Goal: Information Seeking & Learning: Learn about a topic

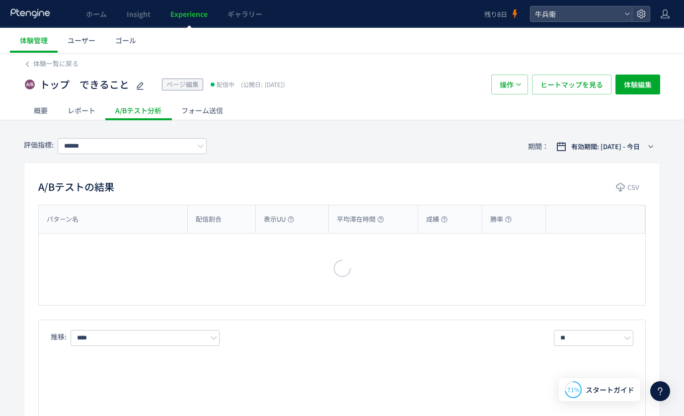
type input "****"
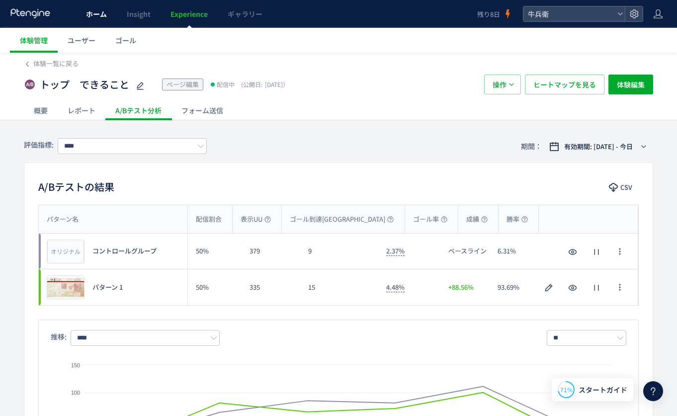
click at [91, 24] on link "ホーム" at bounding box center [96, 14] width 41 height 28
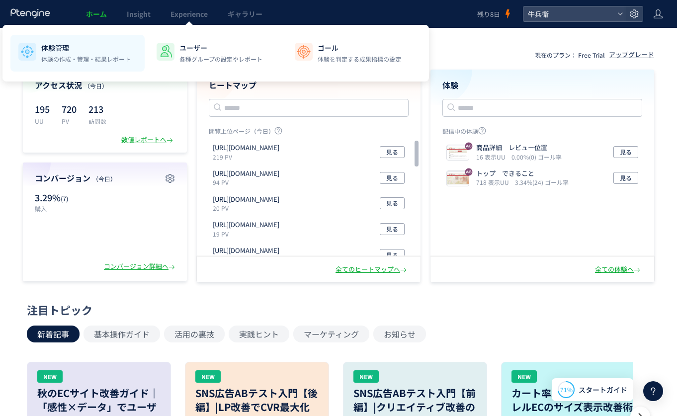
click at [47, 43] on p "体験管理" at bounding box center [85, 48] width 89 height 10
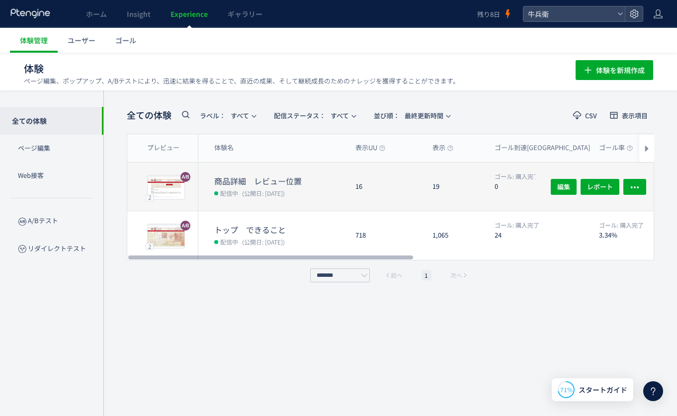
click at [240, 186] on dd "配信中 (公開日: [DATE])" at bounding box center [280, 192] width 133 height 13
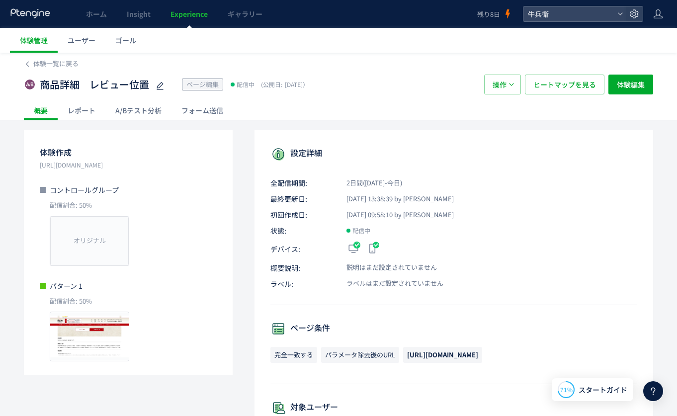
click at [116, 113] on div "A/Bテスト分析" at bounding box center [138, 110] width 66 height 20
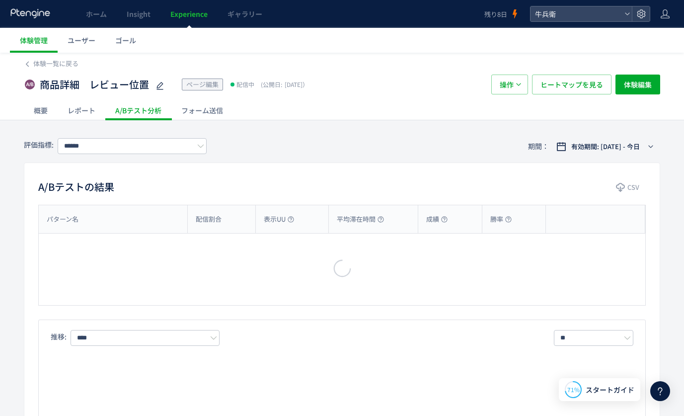
type input "****"
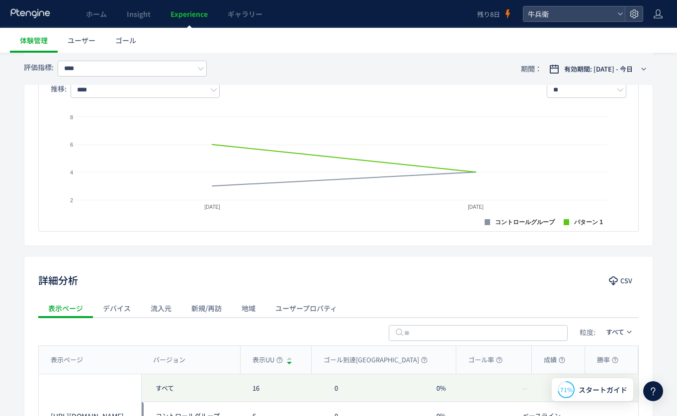
scroll to position [363, 0]
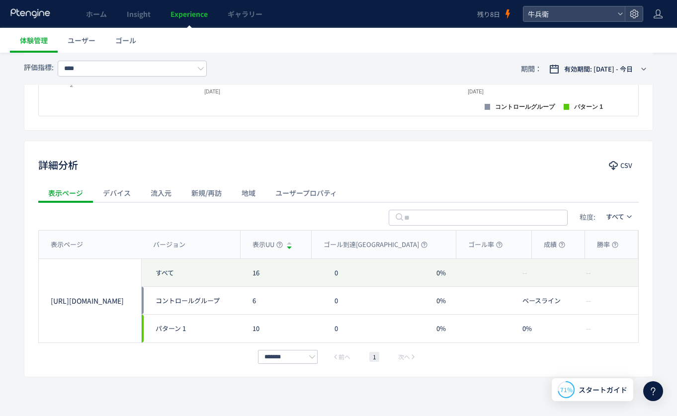
click at [49, 14] on icon at bounding box center [30, 13] width 41 height 10
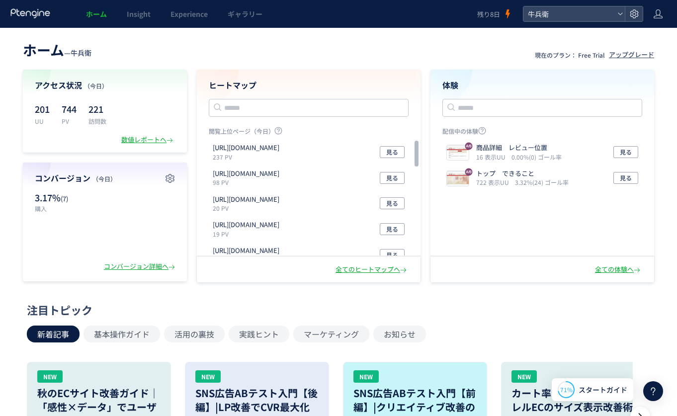
click at [101, 8] on link "ホーム" at bounding box center [96, 14] width 41 height 28
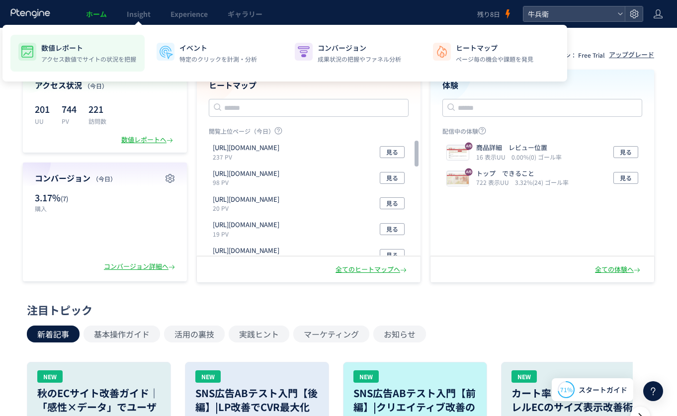
click at [149, 42] on li "数値レポート アクセス数値でサイトの状況を把握" at bounding box center [216, 53] width 134 height 37
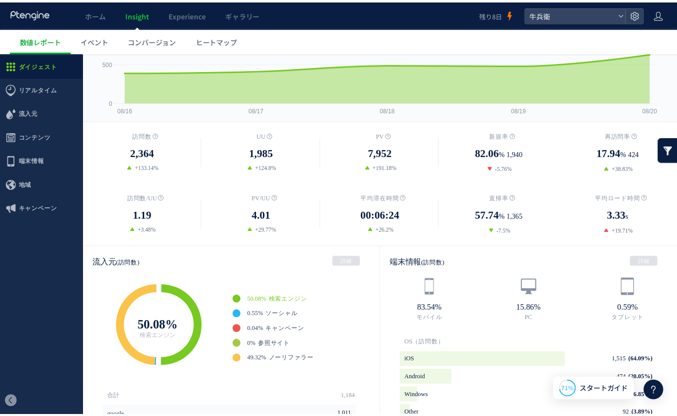
scroll to position [82, 0]
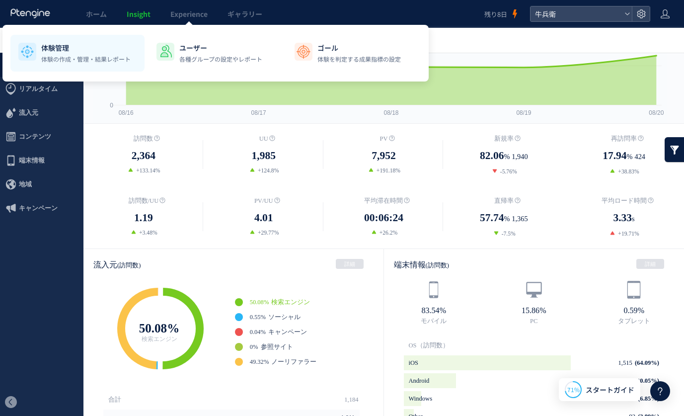
click at [94, 53] on div "体験管理 体験の作成・管理・結果レポート" at bounding box center [85, 53] width 89 height 21
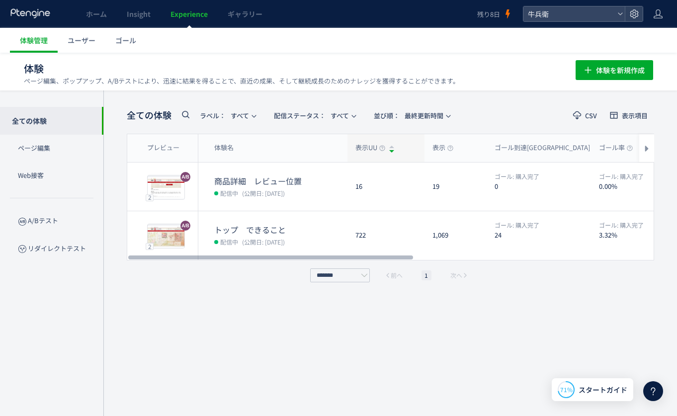
scroll to position [0, 0]
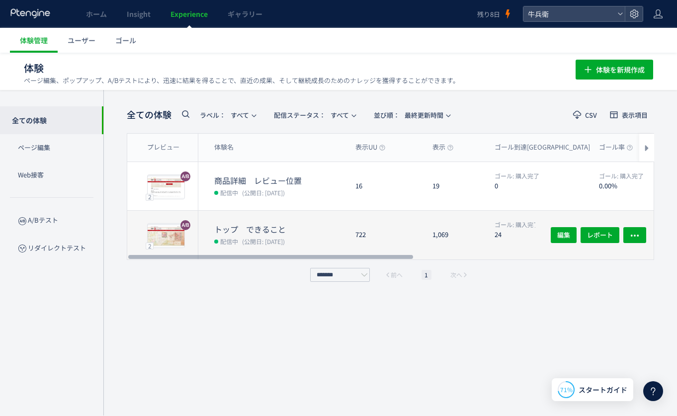
click at [435, 233] on div "1,069" at bounding box center [455, 235] width 62 height 49
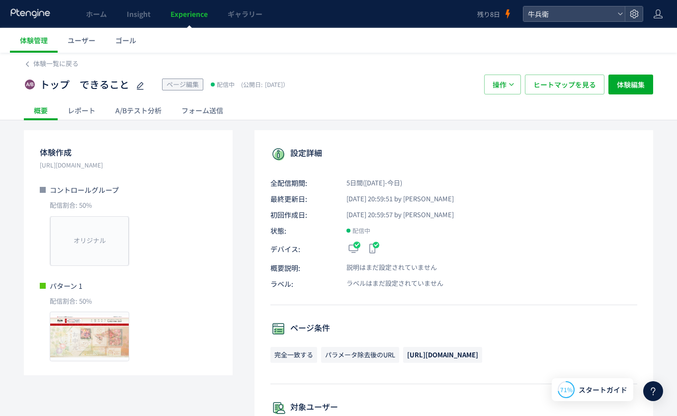
click at [163, 115] on div "A/Bテスト分析" at bounding box center [138, 110] width 66 height 20
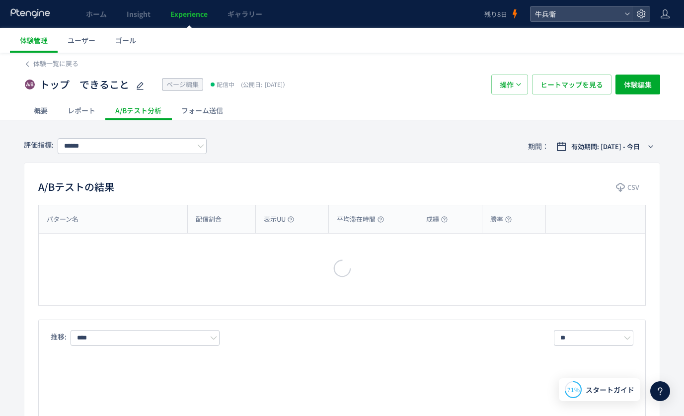
type input "****"
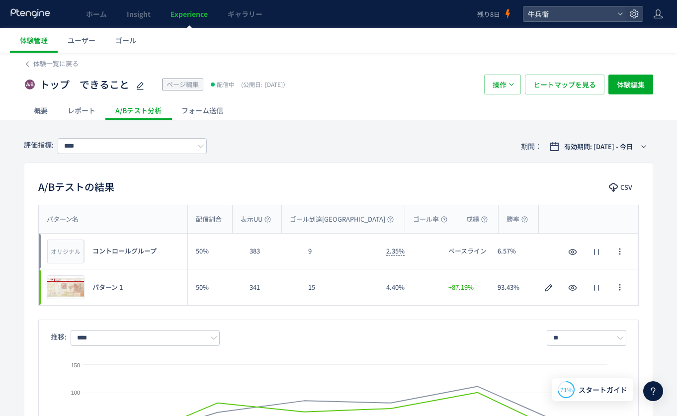
click at [40, 11] on use at bounding box center [29, 12] width 39 height 9
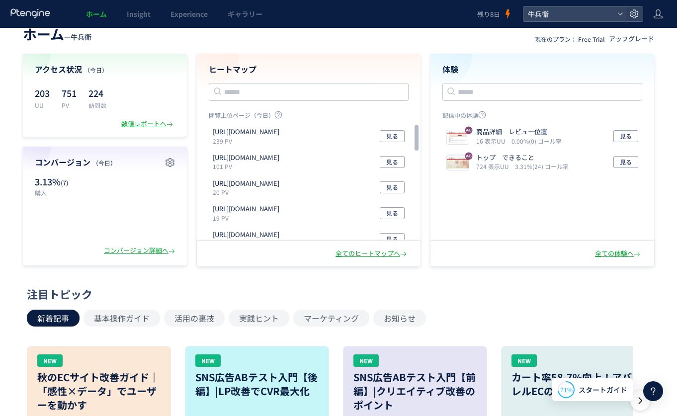
scroll to position [19, 0]
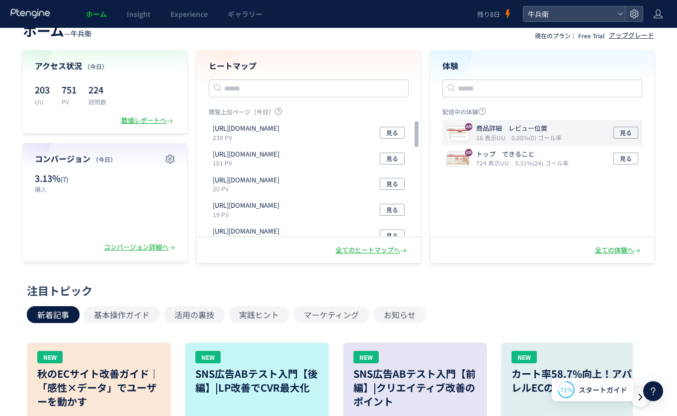
click at [542, 141] on icon "0.00%(0) ゴール率" at bounding box center [536, 137] width 50 height 8
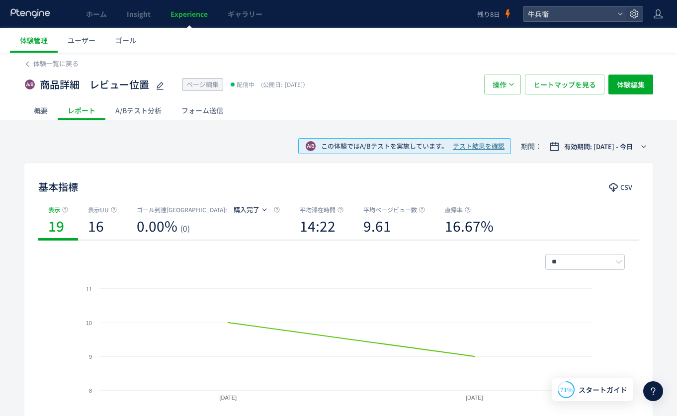
click at [144, 106] on div "A/Bテスト分析" at bounding box center [138, 110] width 66 height 20
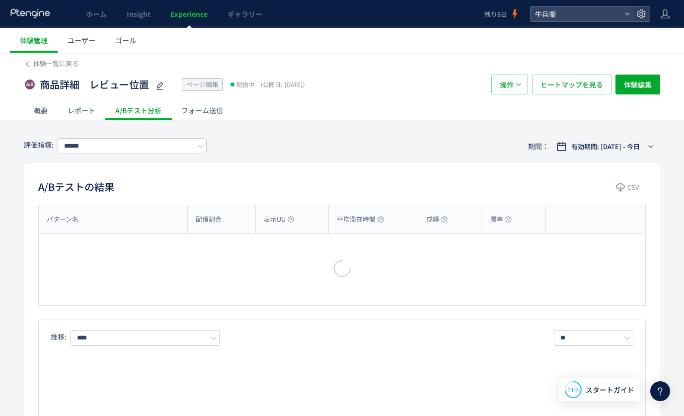
type input "****"
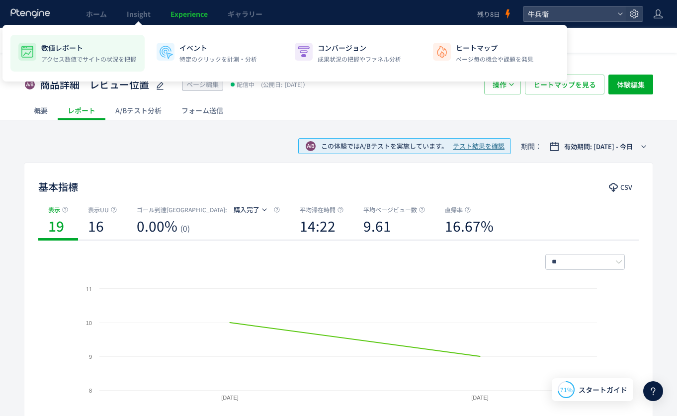
click at [92, 50] on p "数値レポート" at bounding box center [88, 48] width 95 height 10
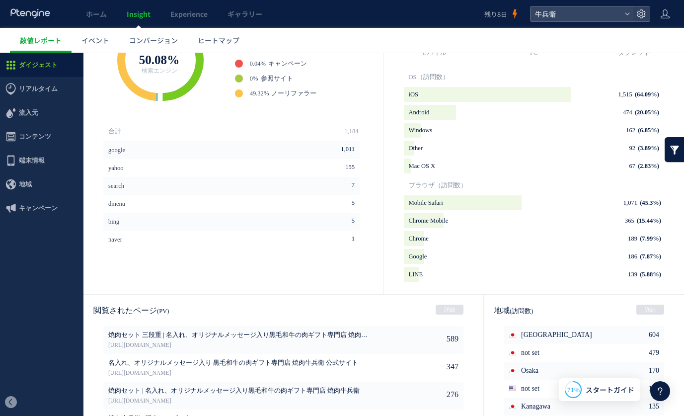
scroll to position [468, 0]
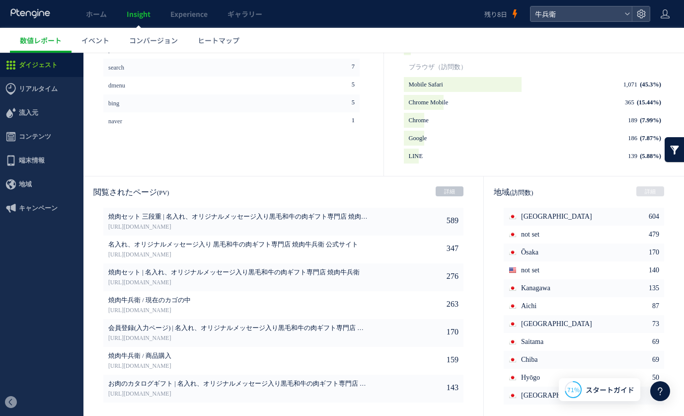
click at [437, 192] on link "詳細" at bounding box center [450, 191] width 28 height 10
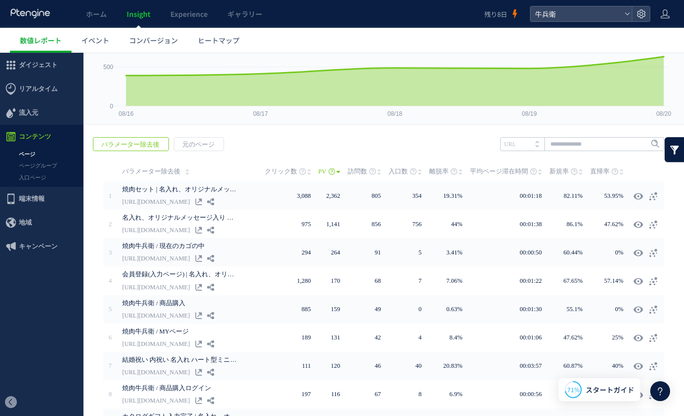
scroll to position [77, 0]
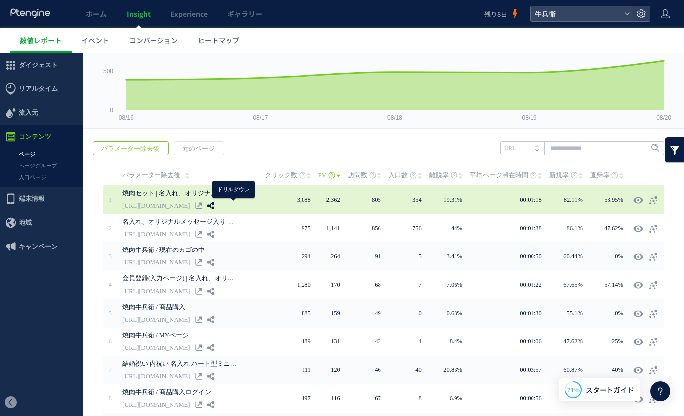
click at [214, 206] on icon at bounding box center [210, 205] width 7 height 7
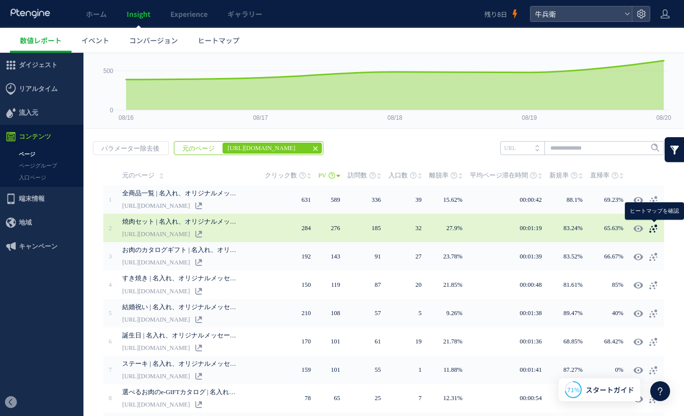
click at [655, 229] on icon at bounding box center [654, 229] width 10 height 10
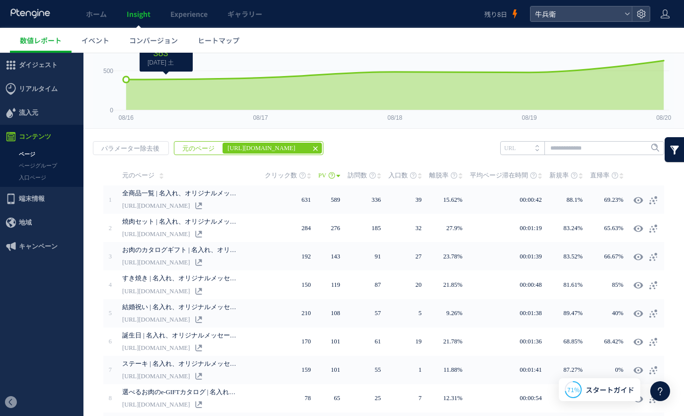
scroll to position [0, 0]
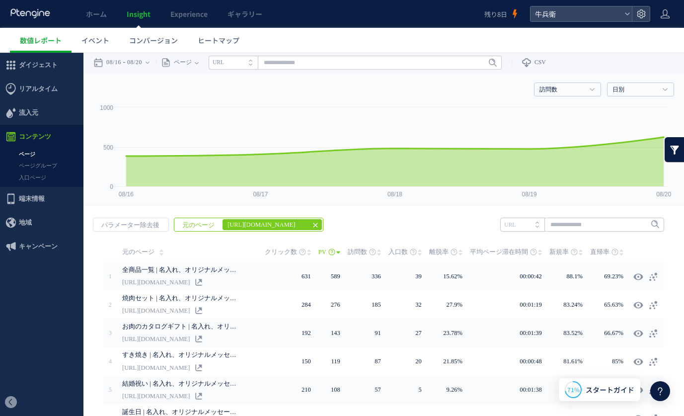
click at [41, 155] on link "ページ" at bounding box center [41, 154] width 83 height 11
click at [314, 225] on icon at bounding box center [316, 225] width 8 height 8
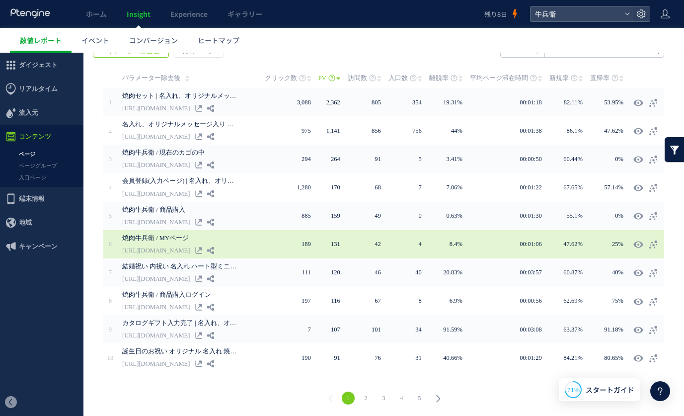
scroll to position [174, 0]
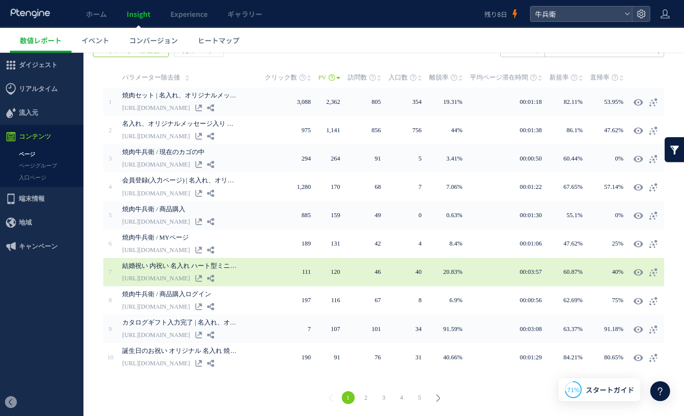
click at [650, 266] on div at bounding box center [648, 272] width 28 height 18
click at [656, 272] on icon at bounding box center [654, 272] width 10 height 10
